Goal: Task Accomplishment & Management: Manage account settings

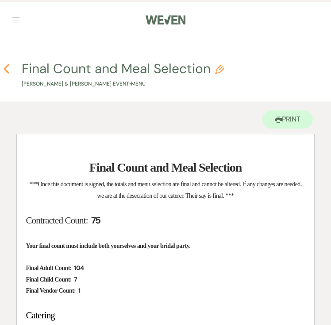
click at [4, 68] on icon "Previous" at bounding box center [6, 68] width 7 height 11
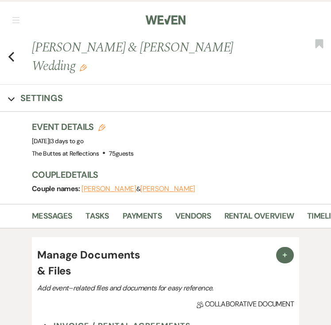
click at [165, 21] on img at bounding box center [166, 20] width 40 height 19
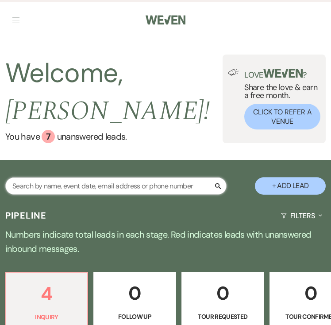
click at [64, 184] on input "text" at bounding box center [116, 185] width 222 height 17
type input "koman"
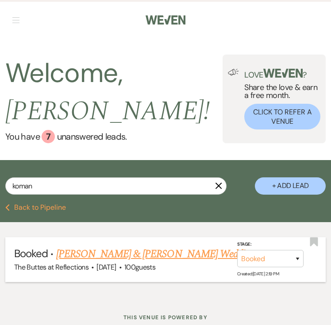
click at [147, 250] on link "[PERSON_NAME] & [PERSON_NAME] Wedding" at bounding box center [155, 254] width 198 height 16
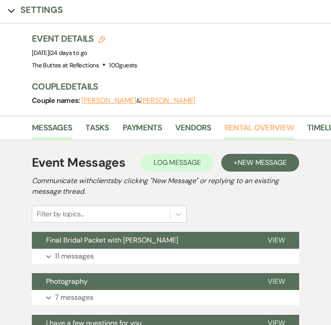
scroll to position [106, 0]
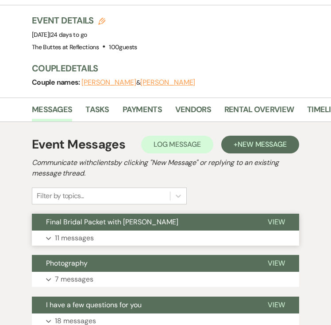
click at [117, 224] on span "Final Bridal Packet with [PERSON_NAME]" at bounding box center [112, 221] width 132 height 9
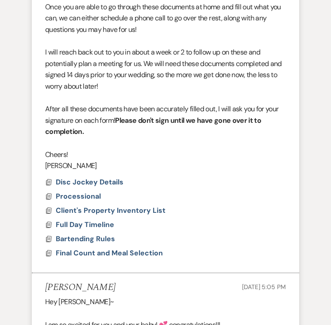
scroll to position [496, 0]
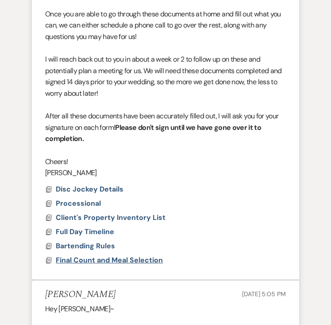
click at [70, 259] on span "Final Count and Meal Selection" at bounding box center [109, 259] width 107 height 9
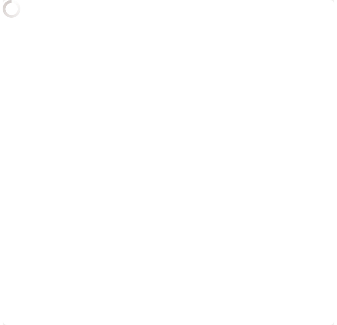
scroll to position [497, 0]
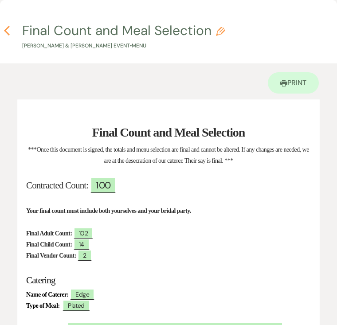
click at [7, 29] on icon "Previous" at bounding box center [7, 30] width 7 height 11
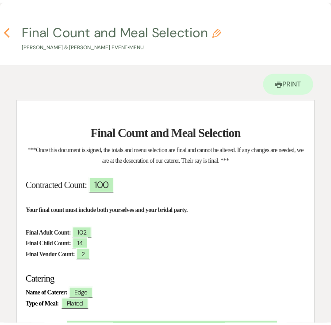
scroll to position [496, 0]
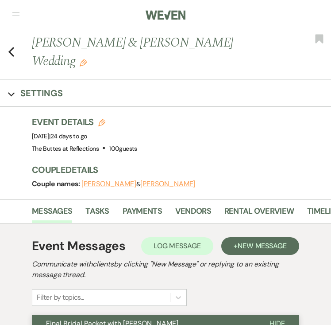
scroll to position [0, 0]
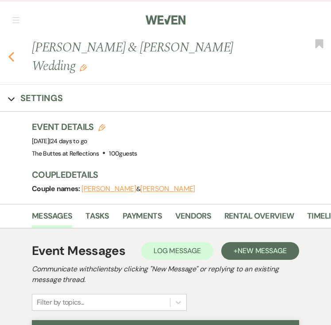
click at [11, 56] on use "button" at bounding box center [11, 57] width 6 height 10
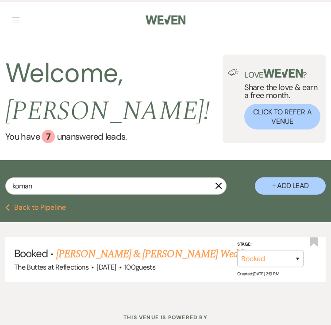
click at [220, 187] on icon "X" at bounding box center [218, 185] width 7 height 7
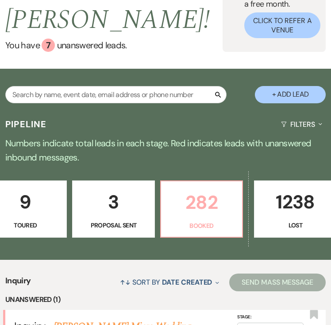
scroll to position [0, 383]
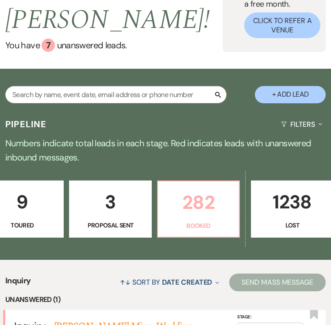
click at [187, 207] on p "282" at bounding box center [198, 202] width 70 height 30
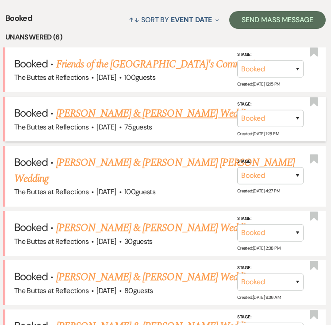
scroll to position [304, 0]
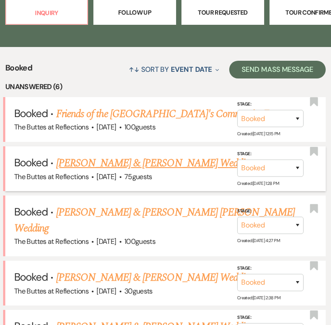
click at [81, 165] on link "[PERSON_NAME] & [PERSON_NAME] Wedding" at bounding box center [155, 163] width 198 height 16
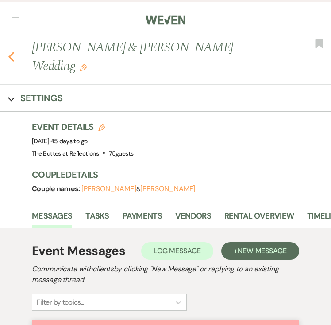
click at [12, 51] on icon "Previous" at bounding box center [11, 56] width 7 height 11
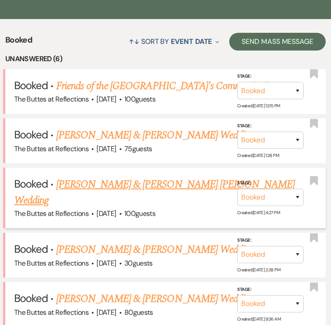
scroll to position [339, 0]
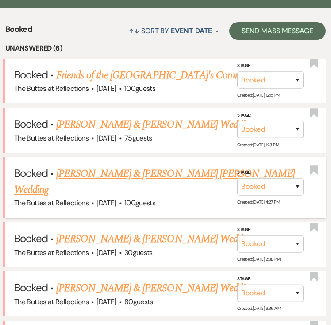
click at [120, 168] on link "[PERSON_NAME] & [PERSON_NAME] [PERSON_NAME] Wedding" at bounding box center [154, 182] width 281 height 32
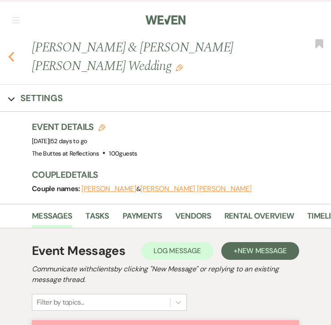
click at [11, 55] on icon "Previous" at bounding box center [11, 56] width 7 height 11
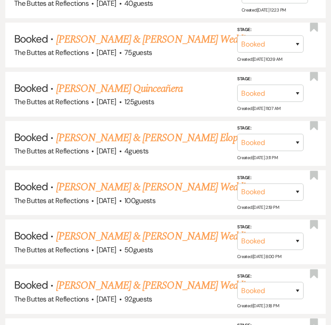
scroll to position [977, 0]
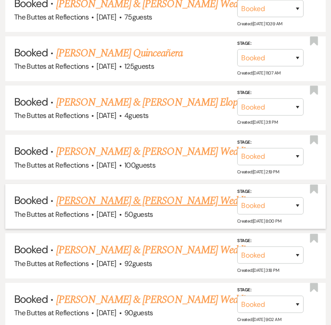
click at [115, 193] on link "[PERSON_NAME] & [PERSON_NAME] Wedding" at bounding box center [155, 201] width 198 height 16
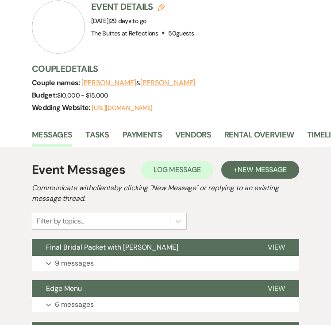
scroll to position [142, 0]
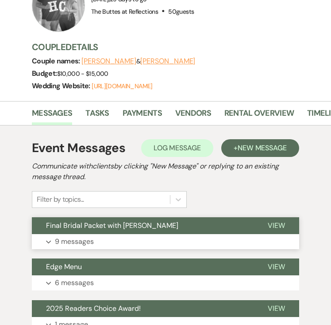
click at [76, 237] on p "9 messages" at bounding box center [74, 242] width 39 height 12
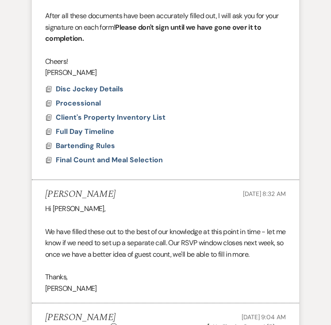
scroll to position [638, 0]
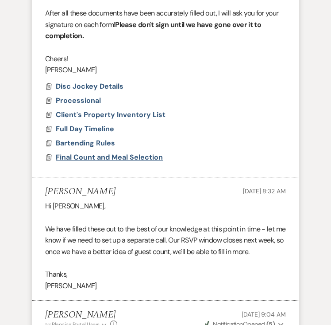
click at [73, 156] on span "Final Count and Meal Selection" at bounding box center [109, 156] width 107 height 9
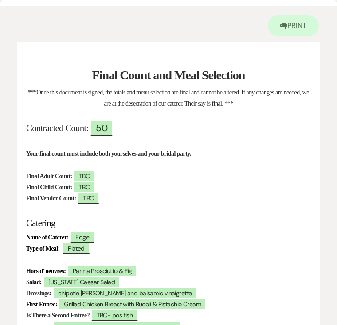
scroll to position [0, 0]
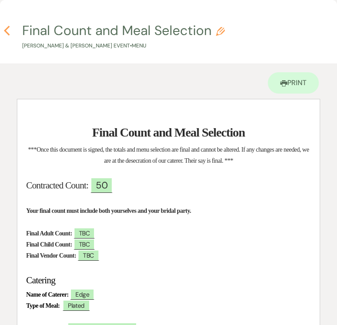
click at [6, 28] on icon "Previous" at bounding box center [7, 30] width 7 height 11
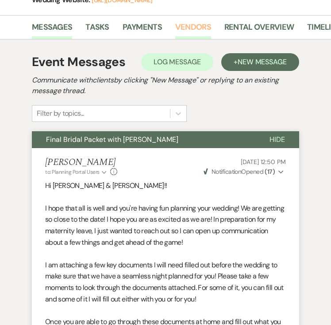
scroll to position [142, 0]
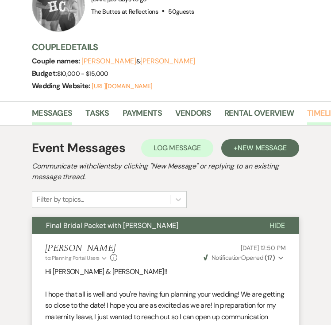
click at [317, 112] on link "Timeline" at bounding box center [324, 116] width 34 height 18
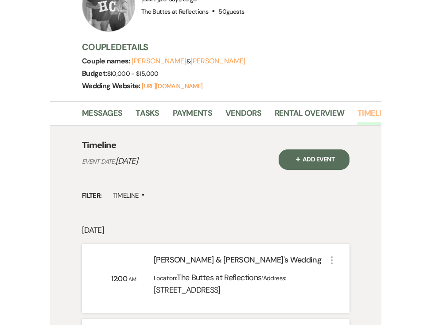
scroll to position [128, 0]
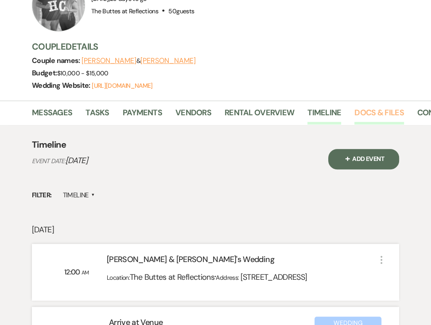
click at [331, 110] on link "Docs & Files" at bounding box center [378, 115] width 49 height 18
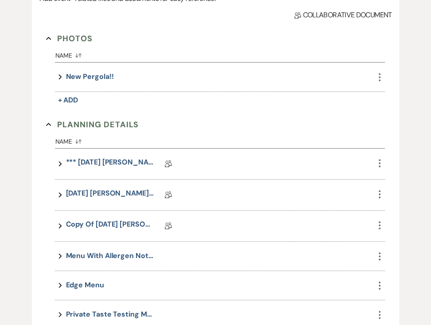
scroll to position [376, 0]
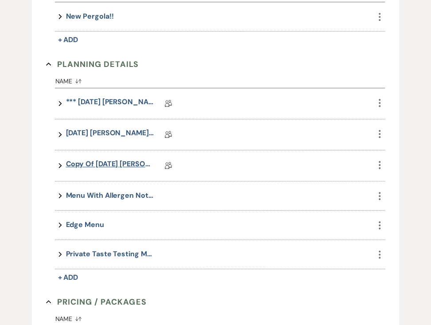
click at [101, 162] on link "Copy of 6/25/25 Miller- Hannah Eucalyptus Wedding Details" at bounding box center [110, 166] width 89 height 14
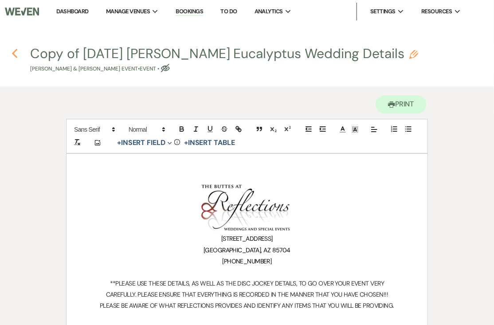
click at [14, 53] on icon "Previous" at bounding box center [15, 53] width 7 height 11
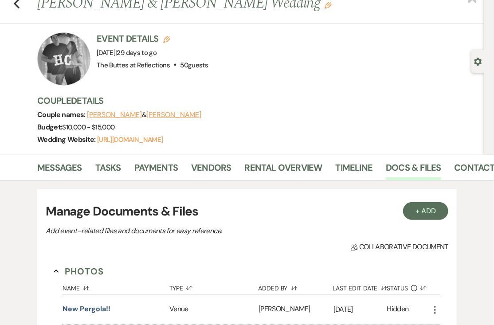
scroll to position [21, 0]
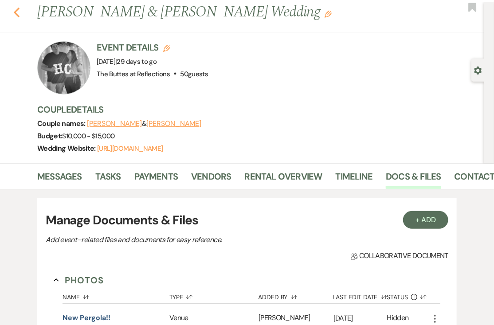
click at [16, 11] on use "button" at bounding box center [17, 13] width 6 height 10
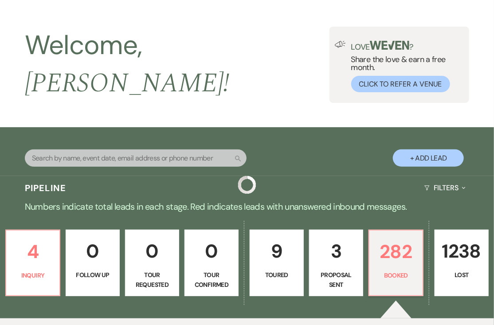
scroll to position [977, 0]
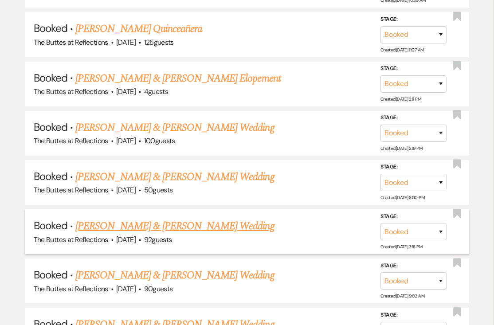
click at [124, 218] on link "[PERSON_NAME] & [PERSON_NAME] Wedding" at bounding box center [174, 226] width 198 height 16
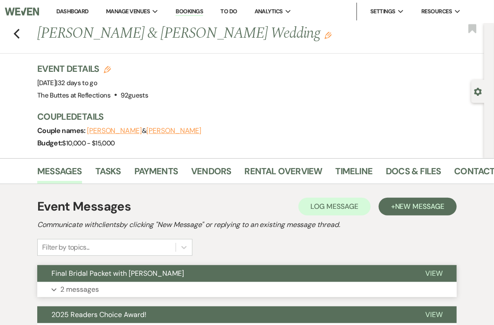
click at [101, 271] on span "Final Bridal Packet with [PERSON_NAME]" at bounding box center [117, 272] width 132 height 9
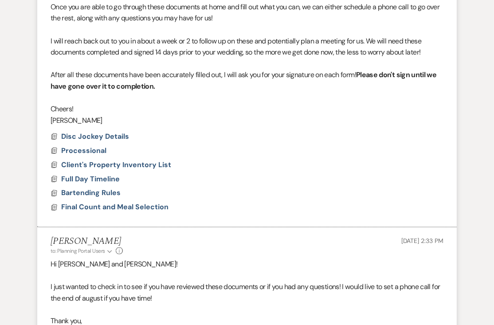
scroll to position [425, 0]
click at [85, 206] on span "Final Count and Meal Selection" at bounding box center [114, 207] width 107 height 9
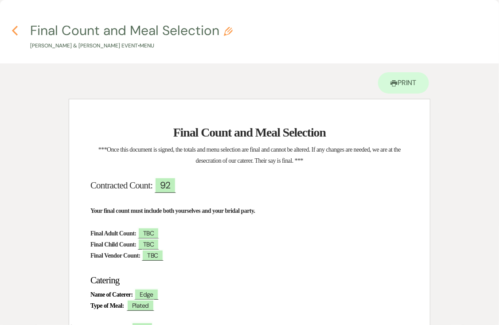
click at [14, 29] on use "button" at bounding box center [15, 31] width 6 height 10
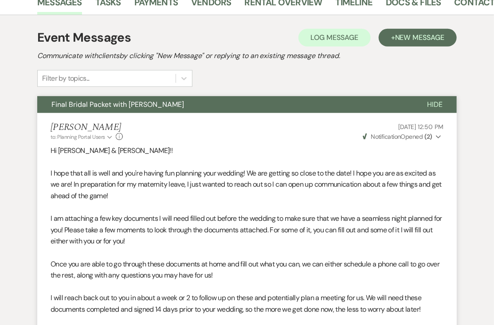
scroll to position [71, 0]
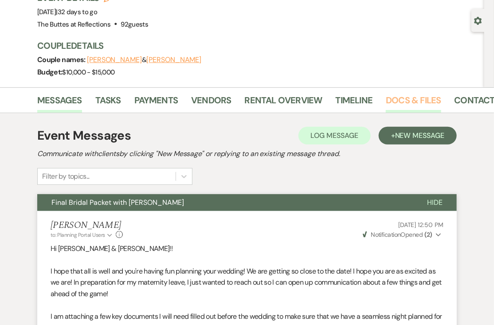
click at [331, 99] on link "Docs & Files" at bounding box center [412, 102] width 55 height 19
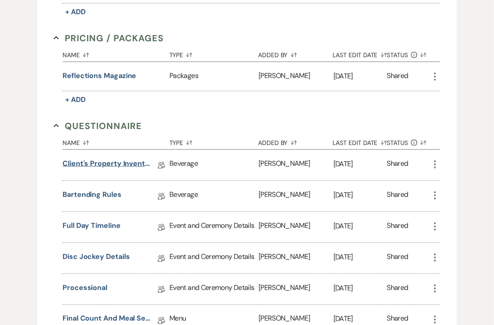
scroll to position [461, 0]
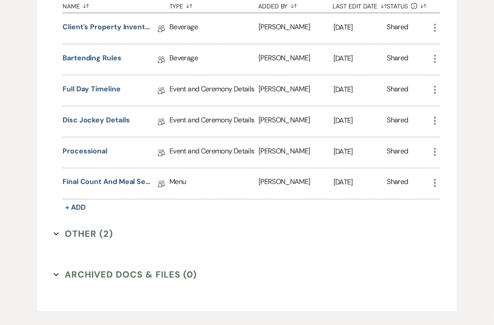
click at [90, 230] on button "Other (2) Expand" at bounding box center [83, 233] width 59 height 13
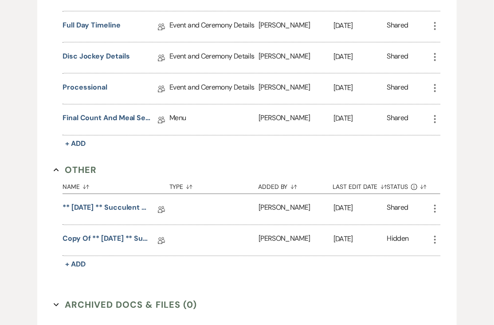
scroll to position [532, 0]
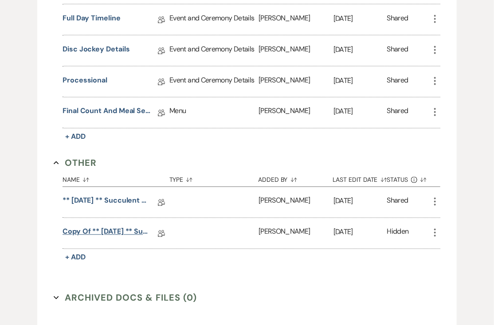
click at [90, 229] on link "Copy of ** 01.30.2025 ** Succulent Wedding Details" at bounding box center [106, 233] width 89 height 14
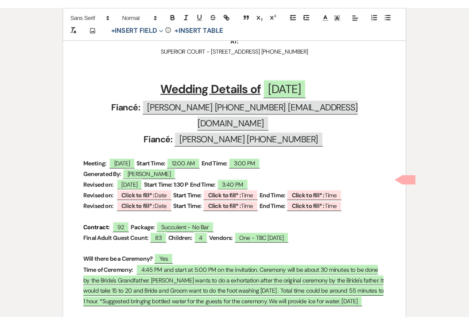
scroll to position [319, 0]
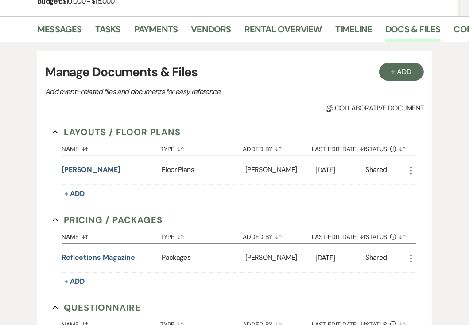
scroll to position [531, 0]
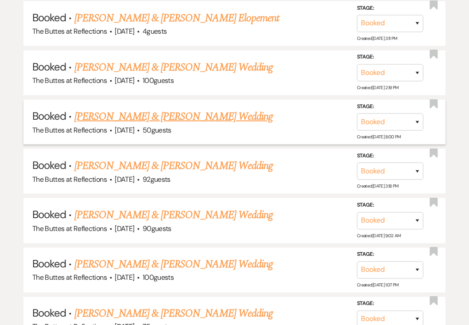
scroll to position [951, 0]
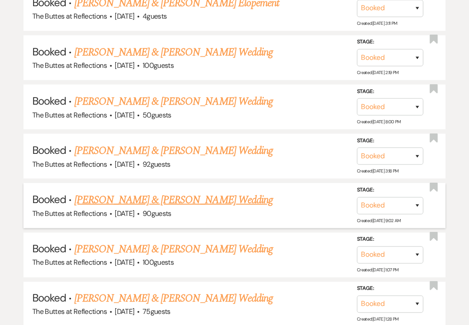
click at [102, 192] on link "[PERSON_NAME] & [PERSON_NAME] Wedding" at bounding box center [173, 200] width 198 height 16
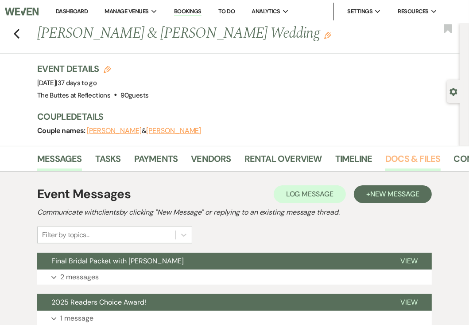
click at [331, 158] on link "Docs & Files" at bounding box center [412, 161] width 55 height 19
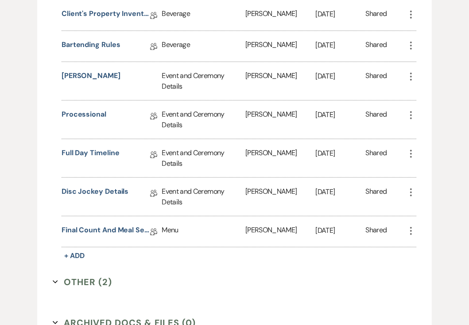
scroll to position [638, 0]
click at [113, 227] on link "Final Count and Meal Selection" at bounding box center [106, 232] width 89 height 14
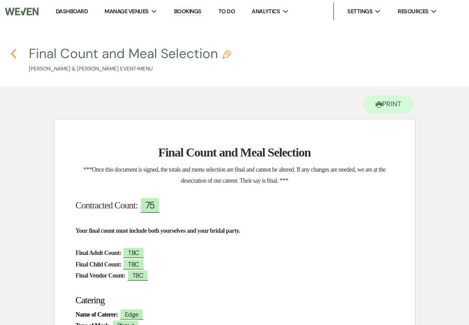
click at [10, 55] on icon "Previous" at bounding box center [13, 53] width 7 height 11
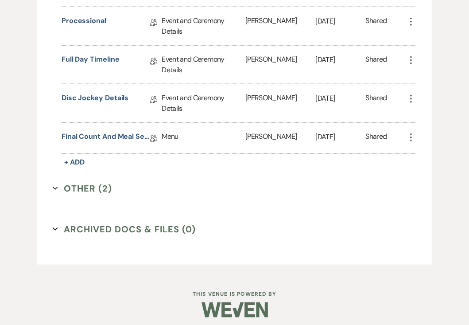
scroll to position [733, 0]
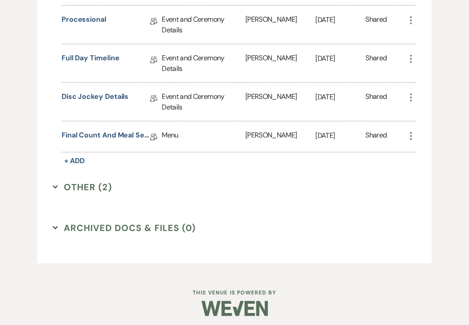
click at [74, 181] on button "Other (2) Expand" at bounding box center [82, 186] width 59 height 13
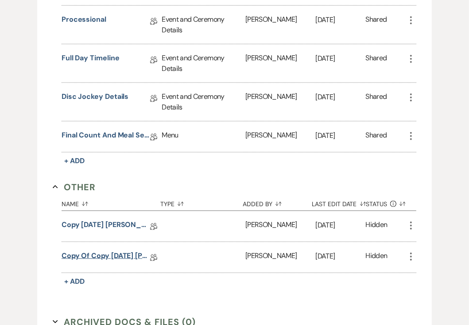
click at [107, 253] on link "Copy of Copy 05.14.2025 Simo, Julia 09.26.2025 Eucalyptus Wedding Details" at bounding box center [106, 257] width 89 height 14
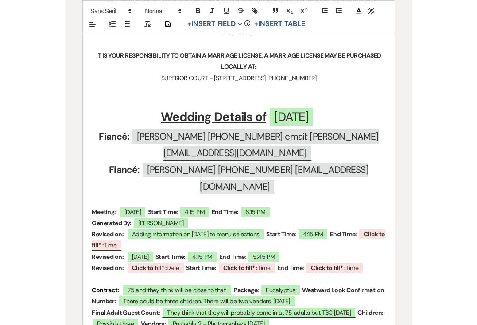
scroll to position [296, 0]
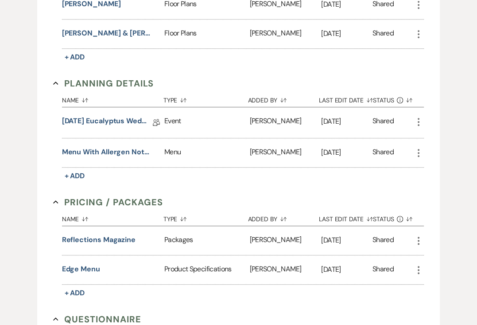
scroll to position [733, 0]
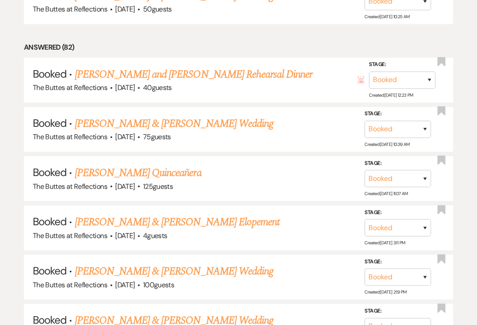
scroll to position [951, 0]
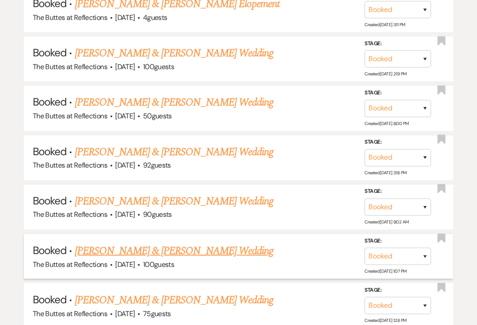
click at [113, 242] on link "[PERSON_NAME] & [PERSON_NAME] Wedding" at bounding box center [173, 250] width 198 height 16
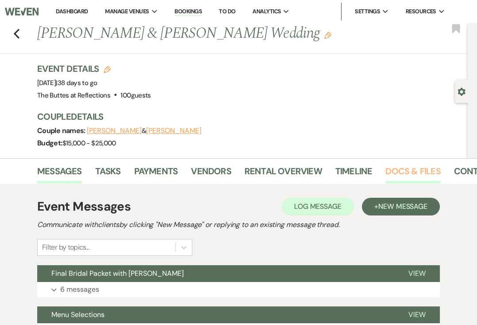
click at [331, 169] on link "Docs & Files" at bounding box center [412, 173] width 55 height 19
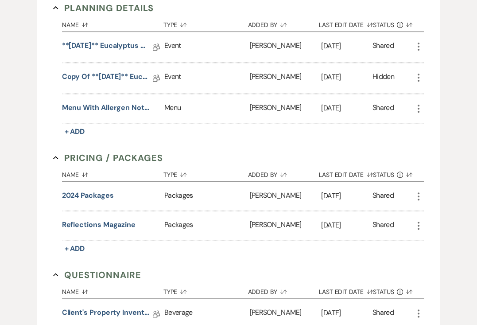
scroll to position [248, 0]
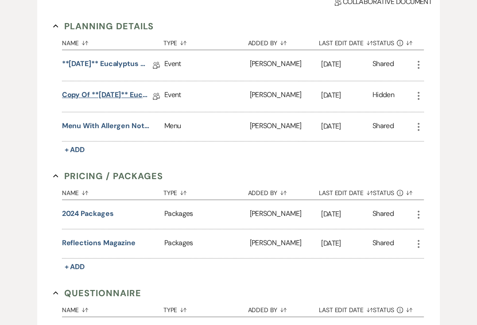
click at [115, 94] on link "Copy of **12.23.24** Eucalyptus Wedding Details" at bounding box center [106, 96] width 89 height 14
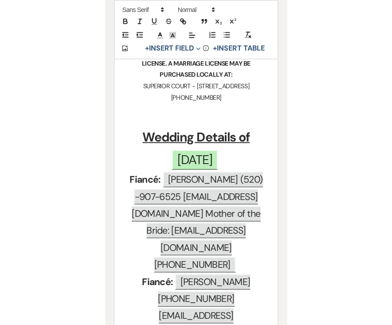
scroll to position [317, 0]
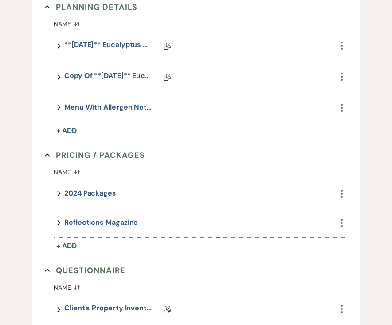
scroll to position [248, 0]
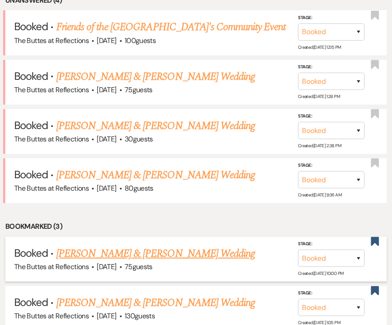
scroll to position [348, 0]
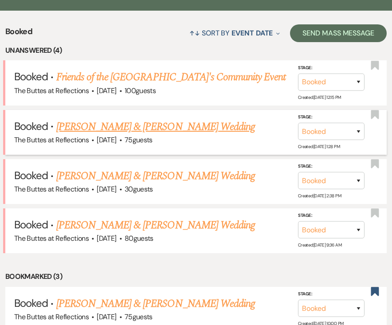
click at [108, 119] on link "[PERSON_NAME] & [PERSON_NAME] Wedding" at bounding box center [155, 127] width 198 height 16
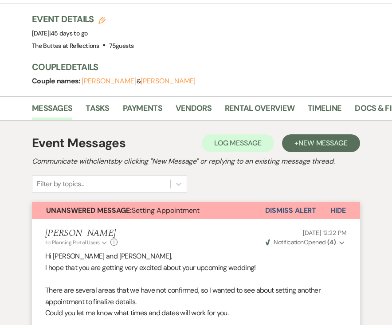
scroll to position [65, 0]
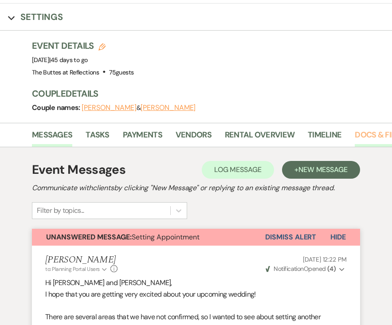
click at [331, 132] on link "Docs & Files" at bounding box center [378, 137] width 49 height 18
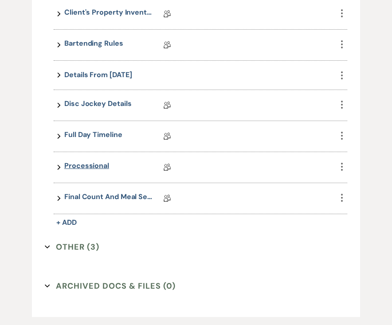
scroll to position [738, 0]
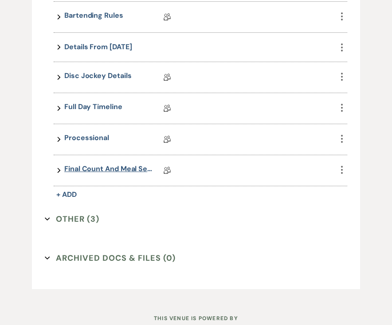
click at [94, 166] on link "Final Count and Meal Selection" at bounding box center [108, 170] width 89 height 14
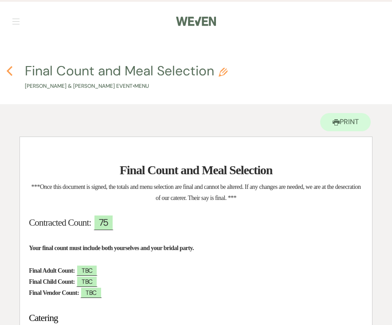
click at [9, 70] on icon "Previous" at bounding box center [9, 71] width 7 height 11
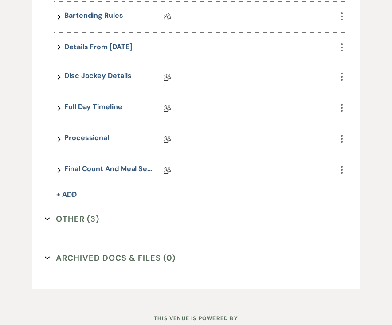
click at [68, 212] on button "Other (3) Expand" at bounding box center [72, 218] width 54 height 13
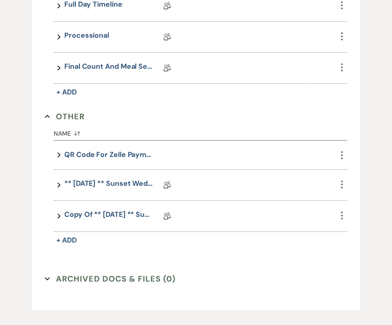
scroll to position [844, 0]
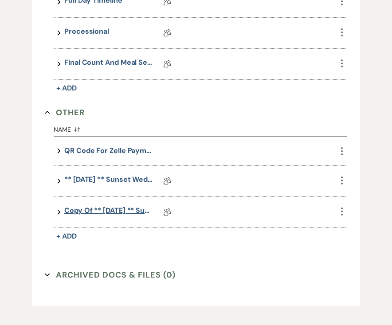
click at [85, 205] on link "Copy of ** 03.28.2025 ** Sunset Wedding Details for Black. 03.28.2025" at bounding box center [108, 212] width 89 height 14
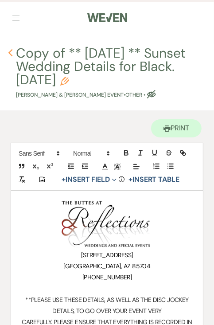
click at [10, 53] on use "button" at bounding box center [10, 53] width 4 height 8
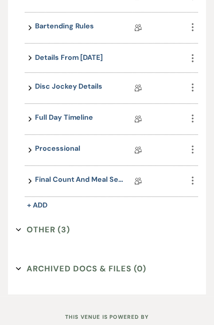
scroll to position [722, 0]
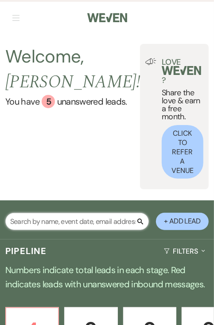
click at [30, 213] on input "text" at bounding box center [77, 221] width 144 height 17
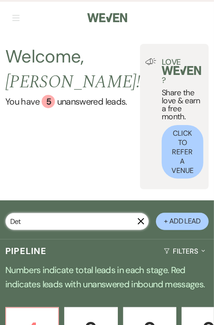
type input "Detz"
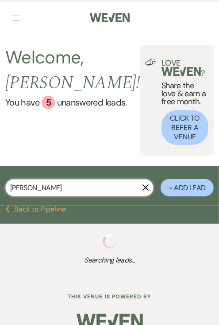
select select "8"
select select "5"
select select "8"
select select "5"
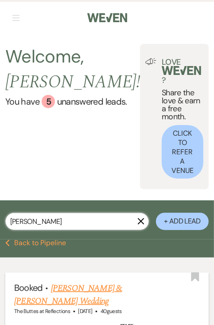
type input "Detzel"
click at [82, 281] on link "[PERSON_NAME] & [PERSON_NAME] Wedding" at bounding box center [68, 294] width 108 height 26
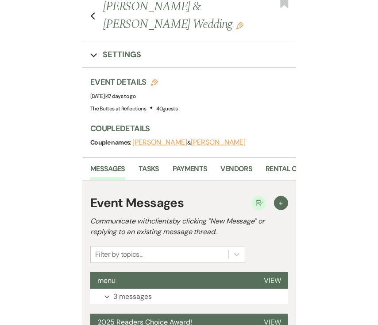
scroll to position [29, 0]
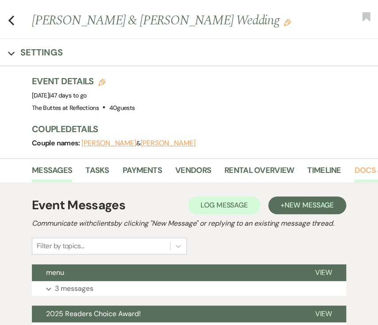
click at [331, 165] on link "Docs & Files" at bounding box center [378, 173] width 49 height 18
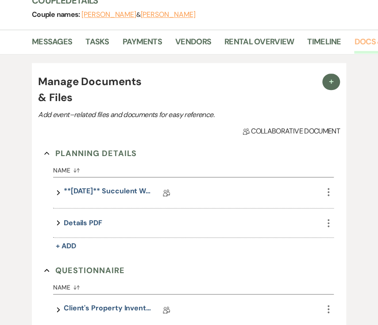
scroll to position [241, 0]
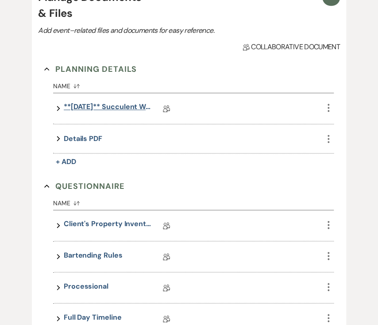
click at [89, 106] on link "**4/11/25** Succulent Wedding Details" at bounding box center [108, 108] width 89 height 14
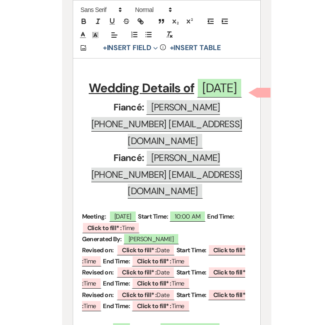
scroll to position [342, 0]
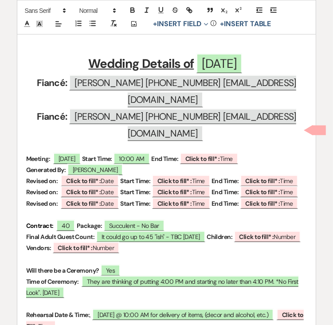
scroll to position [241, 0]
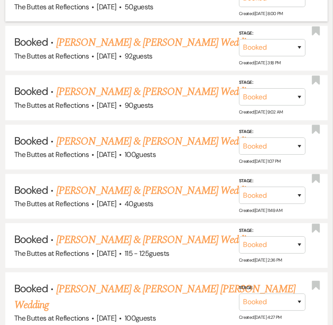
scroll to position [1170, 0]
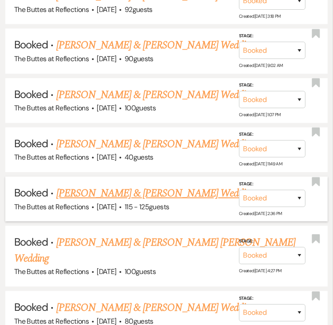
click at [152, 188] on link "[PERSON_NAME] & [PERSON_NAME] Wedding" at bounding box center [155, 193] width 198 height 16
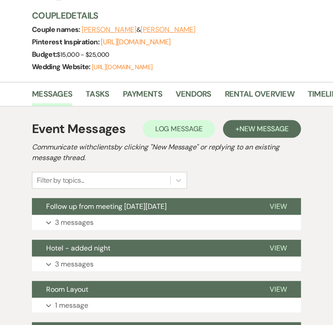
scroll to position [177, 0]
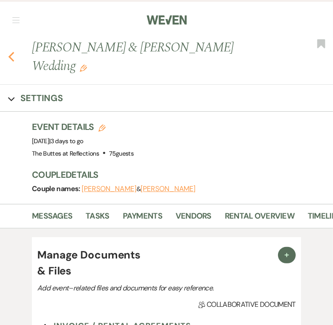
click at [12, 52] on use "button" at bounding box center [11, 57] width 6 height 10
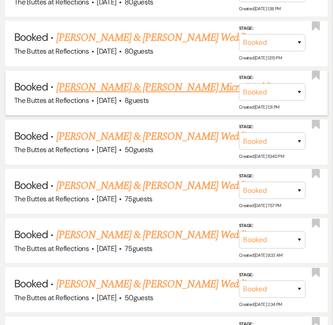
scroll to position [1537, 0]
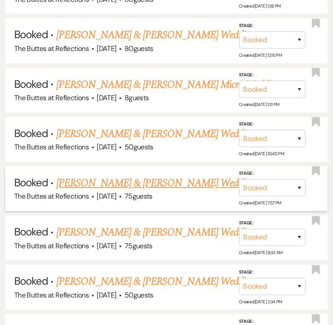
click at [90, 175] on link "[PERSON_NAME] & [PERSON_NAME] Wedding" at bounding box center [155, 183] width 198 height 16
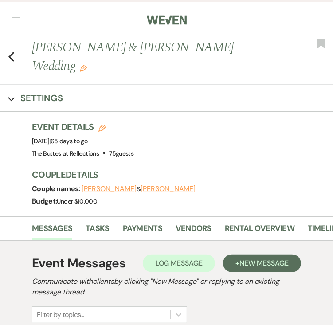
click at [87, 65] on icon "Edit" at bounding box center [83, 68] width 7 height 7
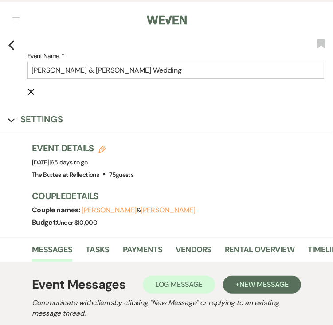
scroll to position [35, 0]
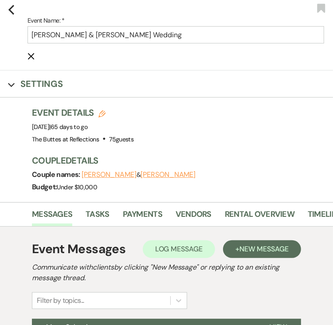
click at [101, 111] on use "button" at bounding box center [101, 113] width 7 height 7
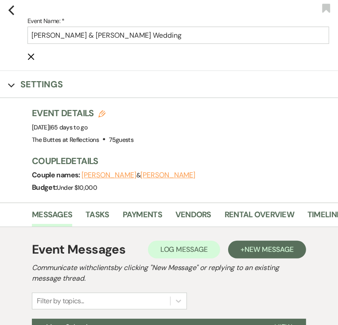
select select "665"
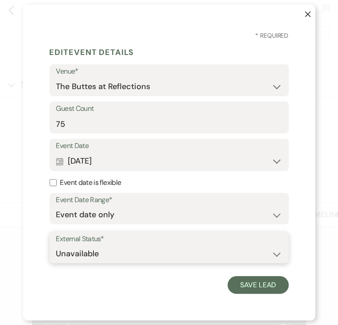
click at [78, 253] on select "Available Unavailable" at bounding box center [169, 253] width 226 height 17
select select "true"
click at [56, 245] on select "Available Unavailable" at bounding box center [169, 253] width 226 height 17
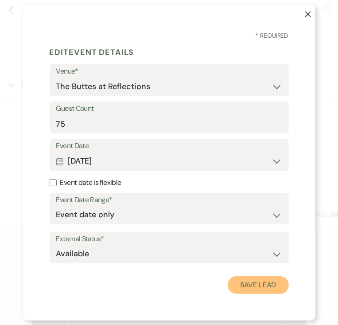
click at [252, 285] on button "Save Lead" at bounding box center [258, 285] width 61 height 18
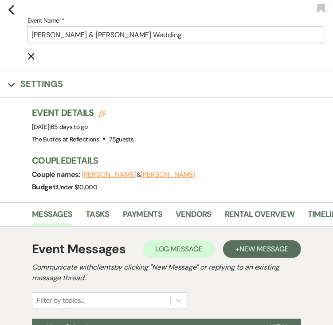
drag, startPoint x: 169, startPoint y: 319, endPoint x: 165, endPoint y: 225, distance: 93.6
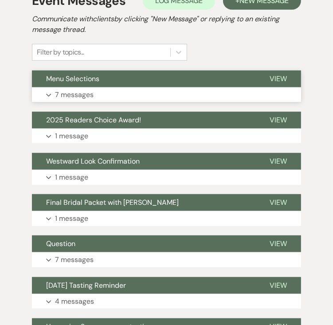
scroll to position [248, 0]
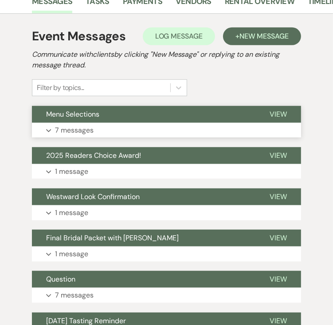
click at [74, 131] on p "7 messages" at bounding box center [74, 130] width 39 height 12
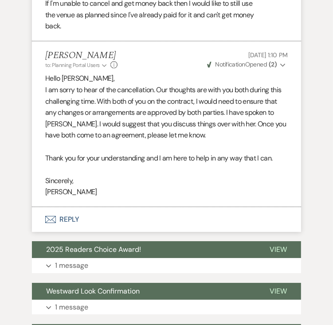
scroll to position [1453, 0]
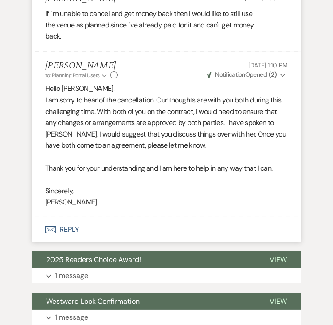
click at [284, 73] on icon "Expand" at bounding box center [282, 75] width 5 height 6
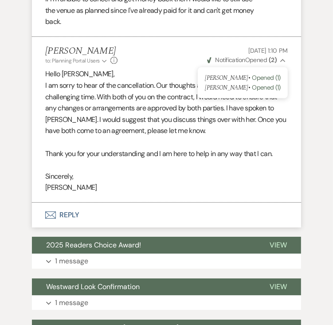
scroll to position [1489, 0]
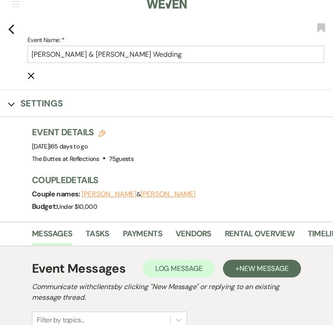
scroll to position [0, 0]
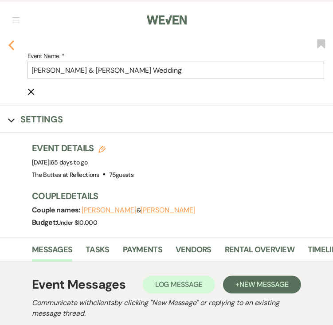
click at [10, 43] on icon "Previous" at bounding box center [11, 45] width 7 height 11
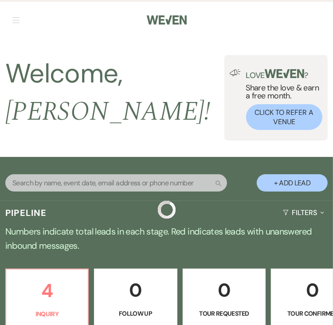
scroll to position [1537, 0]
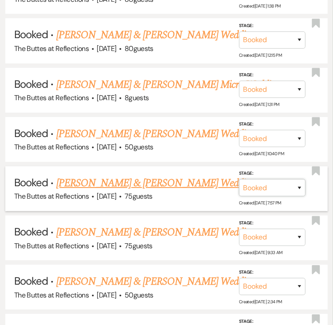
click at [300, 179] on select "Booked Lost" at bounding box center [272, 187] width 66 height 17
select select "8"
click at [239, 179] on select "Booked Lost" at bounding box center [272, 187] width 66 height 17
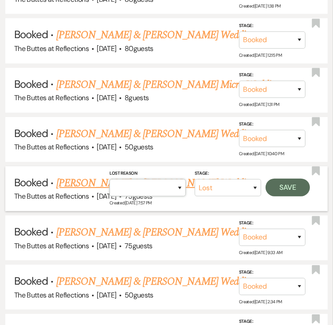
click at [130, 179] on select "Booked Elsewhere Budget Date Unavailable No Response Not a Good Match Capacity …" at bounding box center [147, 187] width 76 height 17
select select "11"
click at [109, 179] on select "Booked Elsewhere Budget Date Unavailable No Response Not a Good Match Capacity …" at bounding box center [147, 187] width 76 height 17
click at [279, 179] on button "Save" at bounding box center [287, 188] width 44 height 18
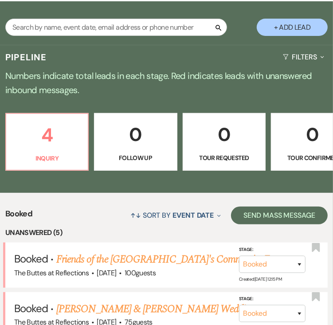
scroll to position [155, 0]
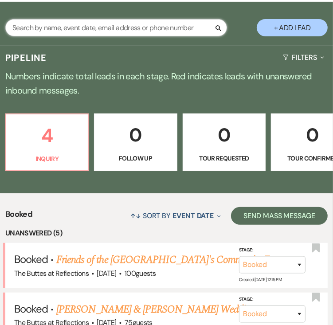
click at [56, 19] on input "text" at bounding box center [116, 27] width 222 height 17
type input "[PERSON_NAME]"
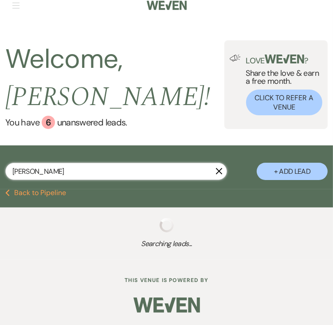
scroll to position [135, 0]
select select "8"
select select "6"
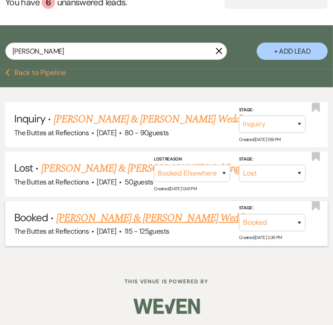
click at [100, 216] on link "[PERSON_NAME] & [PERSON_NAME] Wedding" at bounding box center [155, 218] width 198 height 16
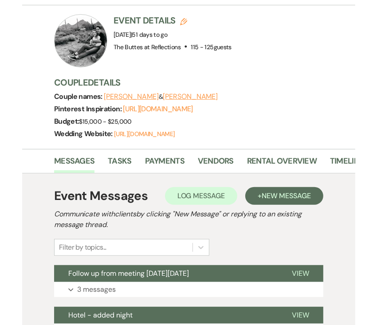
scroll to position [108, 0]
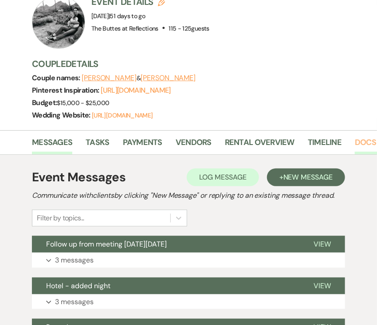
click at [332, 149] on link "Docs & Files" at bounding box center [378, 145] width 49 height 18
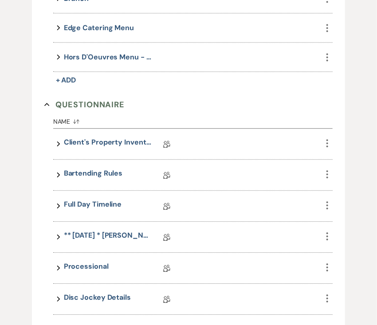
scroll to position [638, 0]
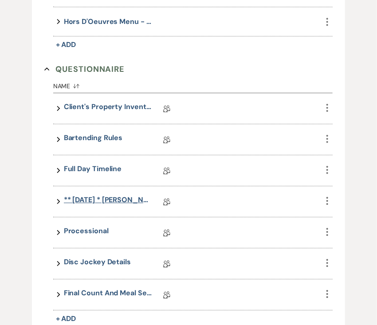
click at [111, 204] on link "** [DATE] * [PERSON_NAME][GEOGRAPHIC_DATA] ([DATE]) Wedding Details (not a pack…" at bounding box center [108, 201] width 89 height 14
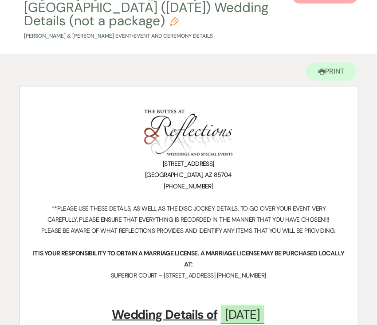
scroll to position [28, 0]
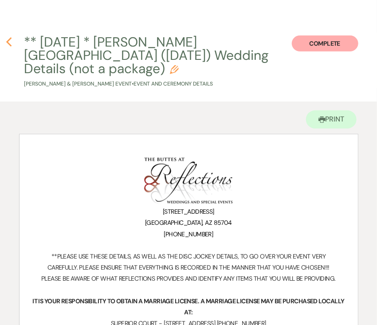
click at [8, 41] on use "button" at bounding box center [9, 42] width 6 height 10
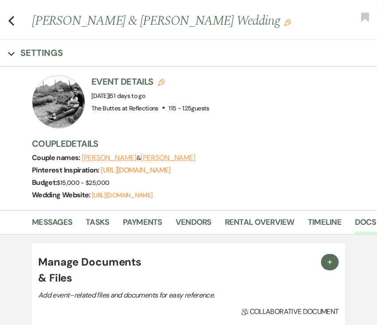
scroll to position [638, 0]
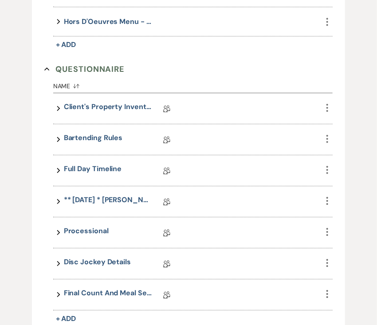
click at [8, 41] on div "+ Manage Documents & Files Add event–related files and documents for easy refer…" at bounding box center [188, 10] width 361 height 772
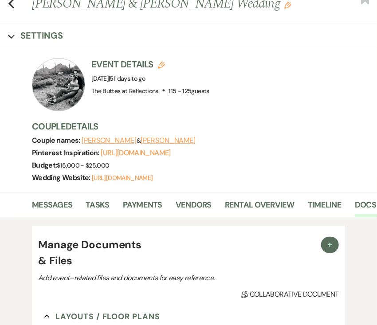
scroll to position [0, 0]
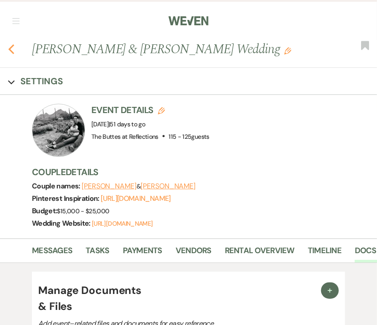
click at [11, 49] on icon "Previous" at bounding box center [11, 49] width 7 height 11
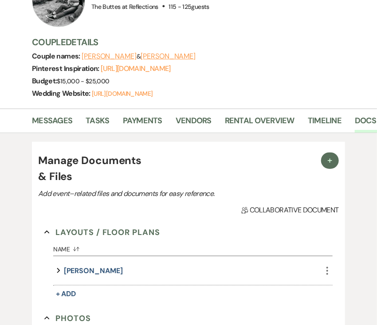
select select "8"
select select "6"
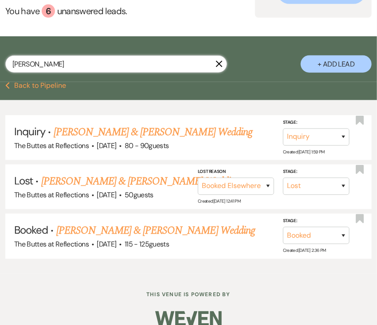
drag, startPoint x: 32, startPoint y: 65, endPoint x: 0, endPoint y: 57, distance: 33.0
click at [1, 57] on div "[PERSON_NAME] X + Add Lead" at bounding box center [188, 60] width 377 height 39
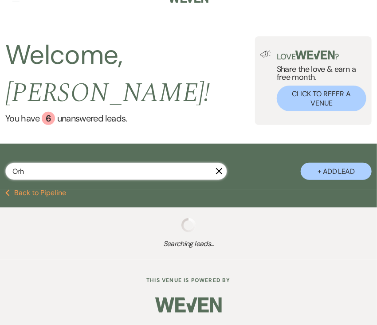
scroll to position [23, 0]
type input "Orhelas"
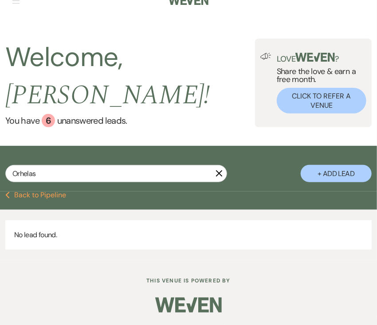
click at [220, 171] on icon "X" at bounding box center [218, 173] width 7 height 7
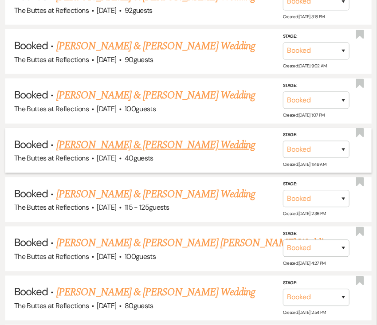
scroll to position [1183, 0]
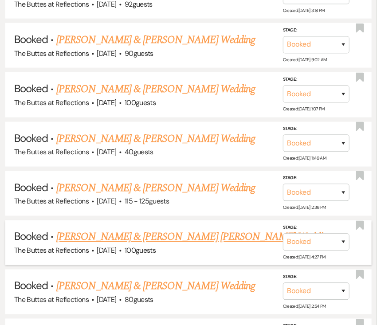
click at [160, 230] on link "[PERSON_NAME] & [PERSON_NAME] [PERSON_NAME] Wedding" at bounding box center [194, 237] width 276 height 16
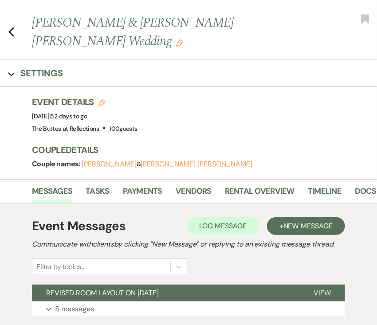
scroll to position [35, 0]
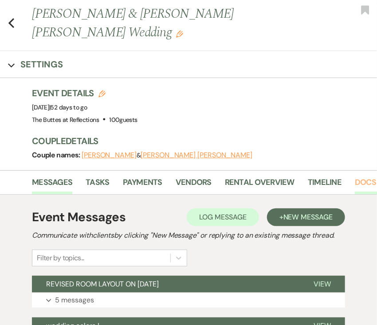
click at [332, 176] on link "Docs & Files" at bounding box center [378, 185] width 49 height 18
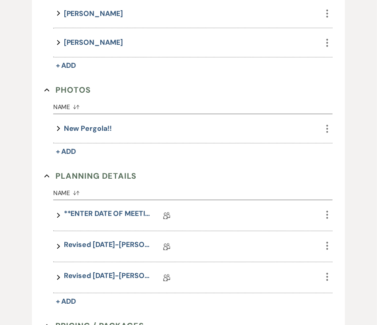
scroll to position [461, 0]
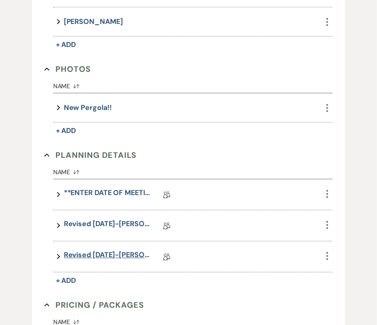
click at [95, 250] on link "Revised [DATE]-[PERSON_NAME], [DATE] Succulent W/ BAR Wedding Details" at bounding box center [108, 257] width 89 height 14
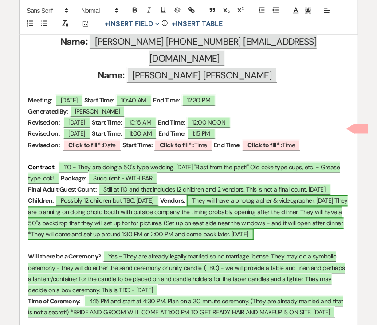
scroll to position [390, 0]
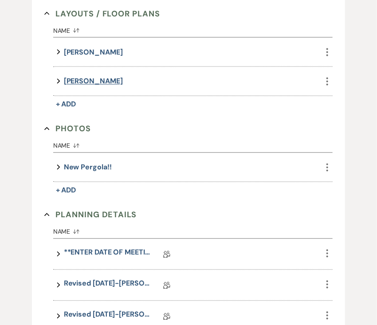
scroll to position [354, 0]
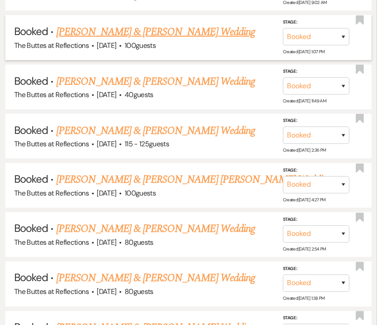
scroll to position [1254, 0]
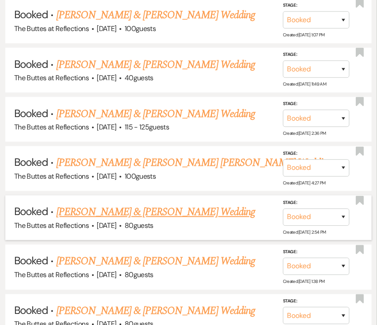
click at [109, 204] on link "[PERSON_NAME] & [PERSON_NAME] Wedding" at bounding box center [155, 212] width 198 height 16
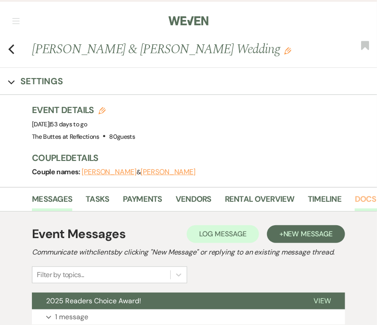
click at [332, 198] on link "Docs & Files" at bounding box center [378, 202] width 49 height 18
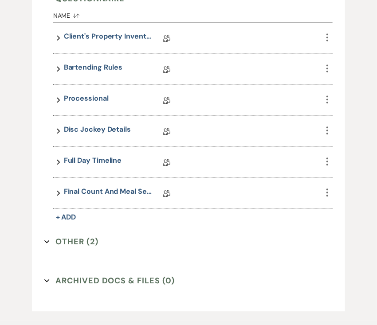
scroll to position [532, 0]
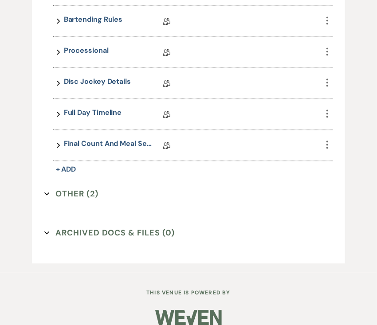
click at [73, 188] on button "Other (2) Expand" at bounding box center [71, 193] width 54 height 13
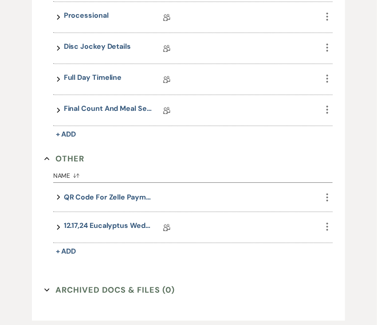
scroll to position [567, 0]
click at [86, 222] on link "12.17,24 Eucalyptus Wedding Details" at bounding box center [108, 227] width 89 height 14
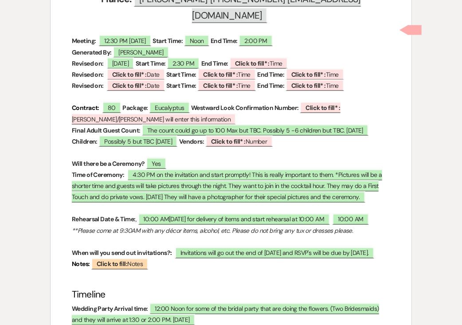
scroll to position [296, 0]
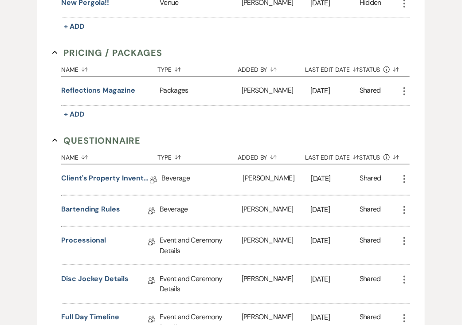
scroll to position [518, 0]
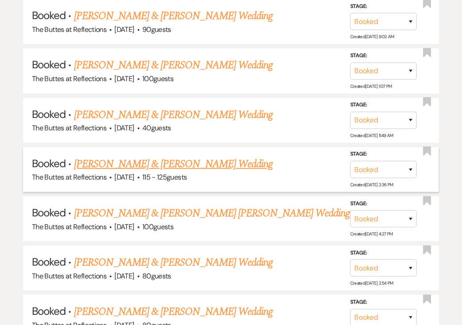
scroll to position [1396, 0]
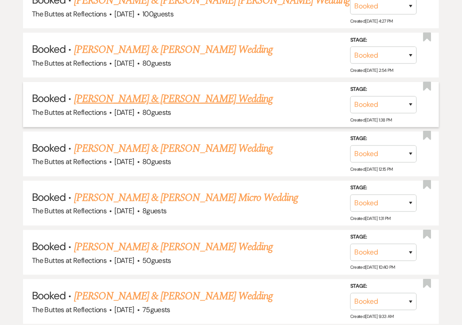
click at [114, 91] on link "[PERSON_NAME] & [PERSON_NAME] Wedding" at bounding box center [173, 99] width 198 height 16
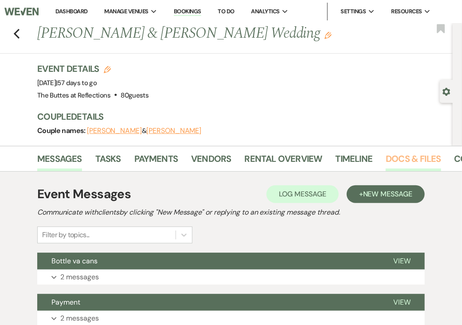
click at [332, 158] on link "Docs & Files" at bounding box center [412, 161] width 55 height 19
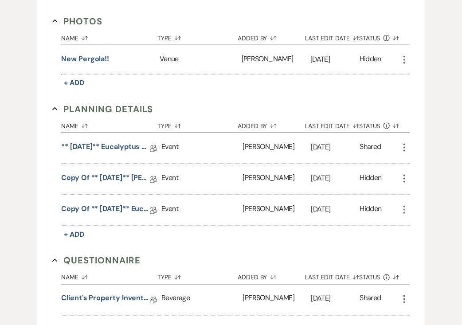
scroll to position [354, 0]
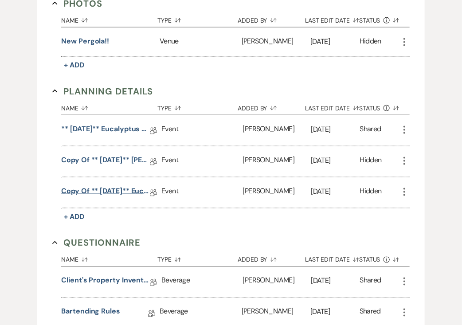
click at [116, 189] on link "Copy of ** [DATE]** Eucalyptus Wedding Details" at bounding box center [105, 193] width 89 height 14
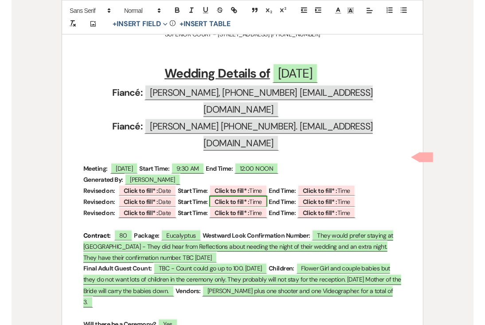
scroll to position [319, 0]
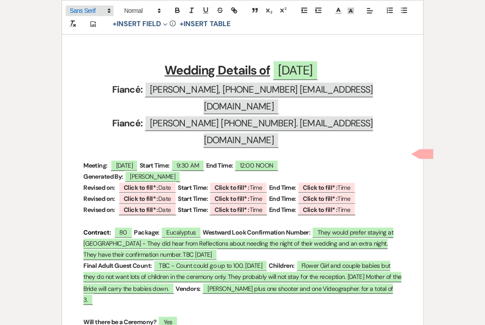
scroll to position [354, 0]
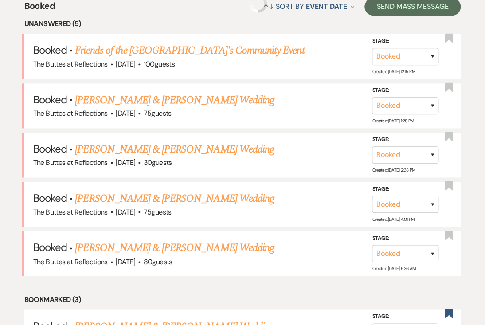
scroll to position [1396, 0]
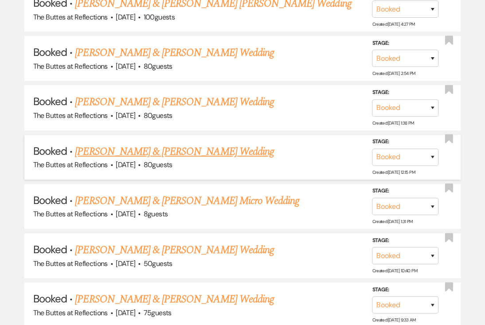
click at [108, 144] on link "[PERSON_NAME] & [PERSON_NAME] Wedding" at bounding box center [174, 152] width 198 height 16
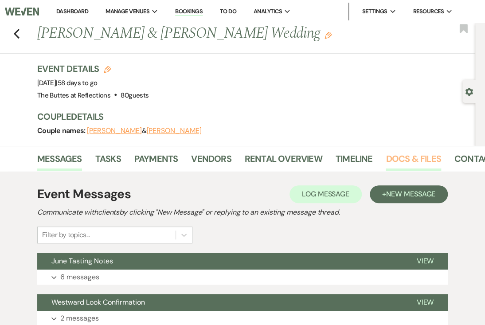
click at [332, 159] on link "Docs & Files" at bounding box center [412, 161] width 55 height 19
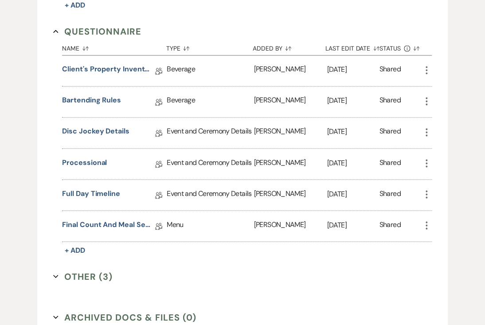
scroll to position [496, 0]
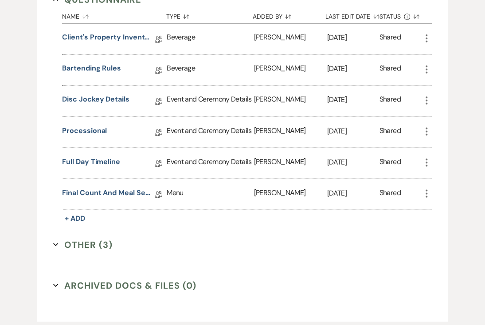
click at [83, 242] on button "Other (3) Expand" at bounding box center [82, 243] width 59 height 13
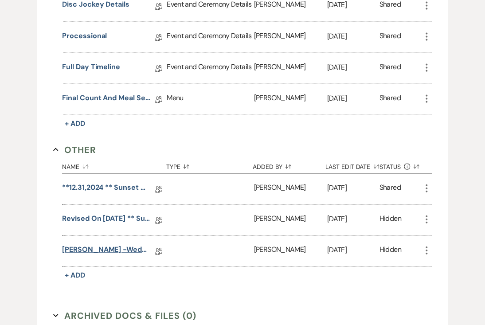
scroll to position [603, 0]
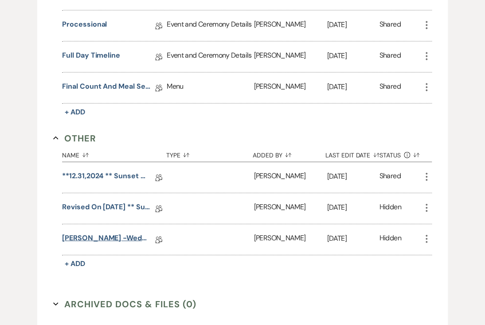
click at [86, 235] on link "[PERSON_NAME] -Wedding [DATE] ** Sunset Wedding Details" at bounding box center [106, 239] width 89 height 14
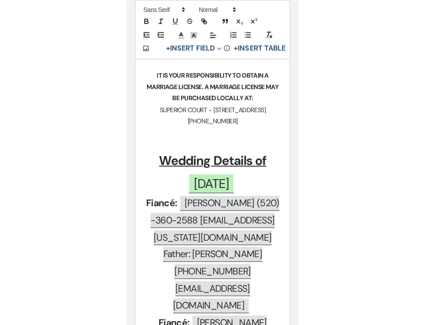
scroll to position [323, 0]
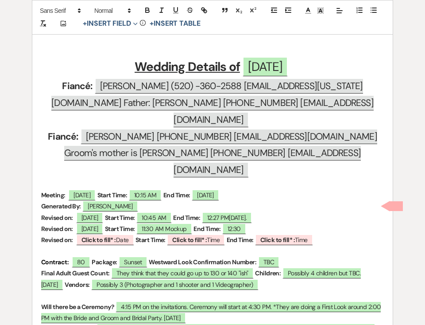
scroll to position [603, 0]
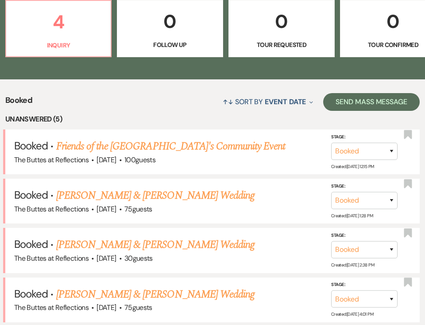
scroll to position [261, 0]
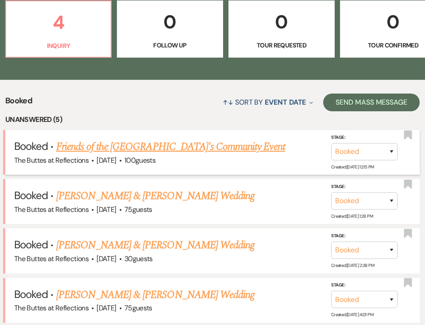
click at [116, 147] on link "Friends of the [GEOGRAPHIC_DATA]'s Community Event" at bounding box center [170, 147] width 229 height 16
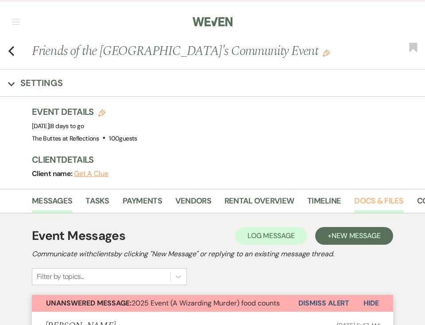
click at [332, 201] on link "Docs & Files" at bounding box center [378, 203] width 49 height 18
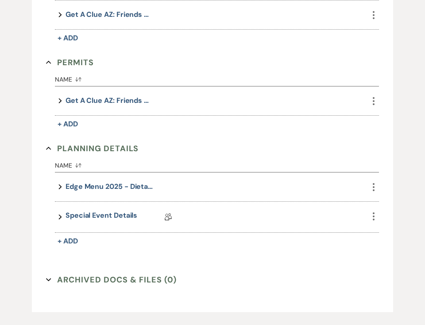
scroll to position [390, 0]
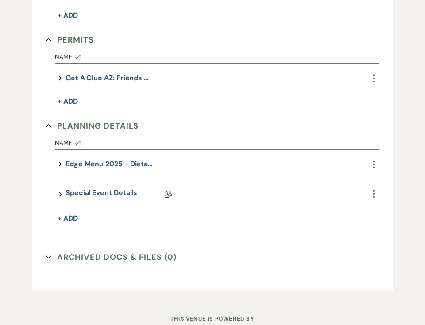
click at [113, 192] on link "Special Event Details" at bounding box center [102, 194] width 72 height 14
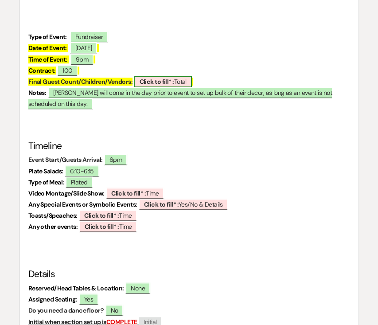
scroll to position [317, 0]
